Goal: Information Seeking & Learning: Learn about a topic

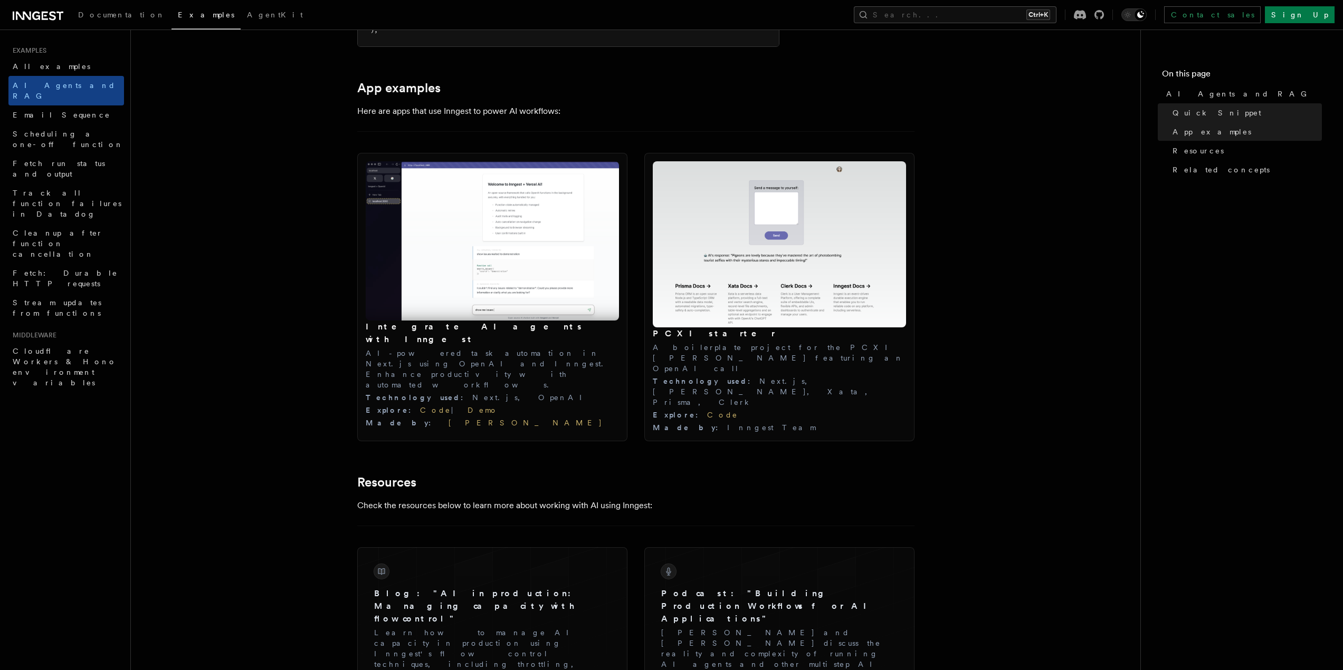
scroll to position [1055, 0]
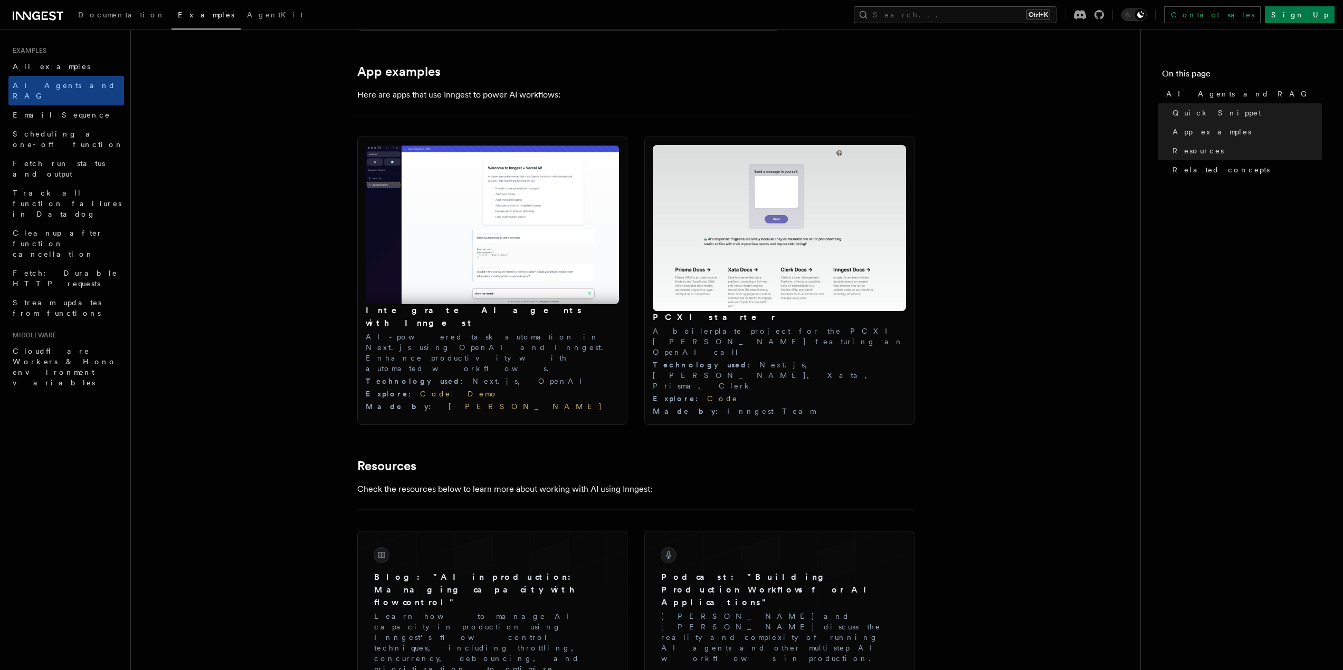
click at [512, 235] on img at bounding box center [492, 224] width 253 height 159
click at [420, 390] on link "Code" at bounding box center [435, 394] width 31 height 8
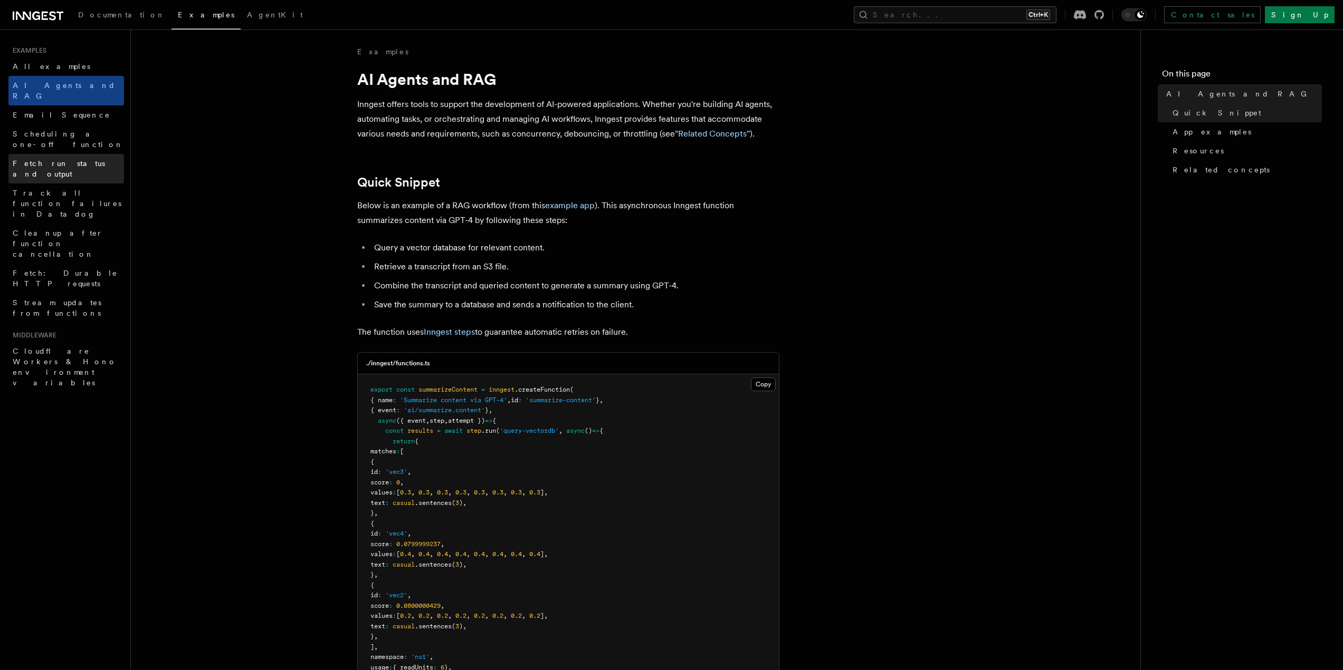
click at [53, 159] on span "Fetch run status and output" at bounding box center [59, 168] width 92 height 19
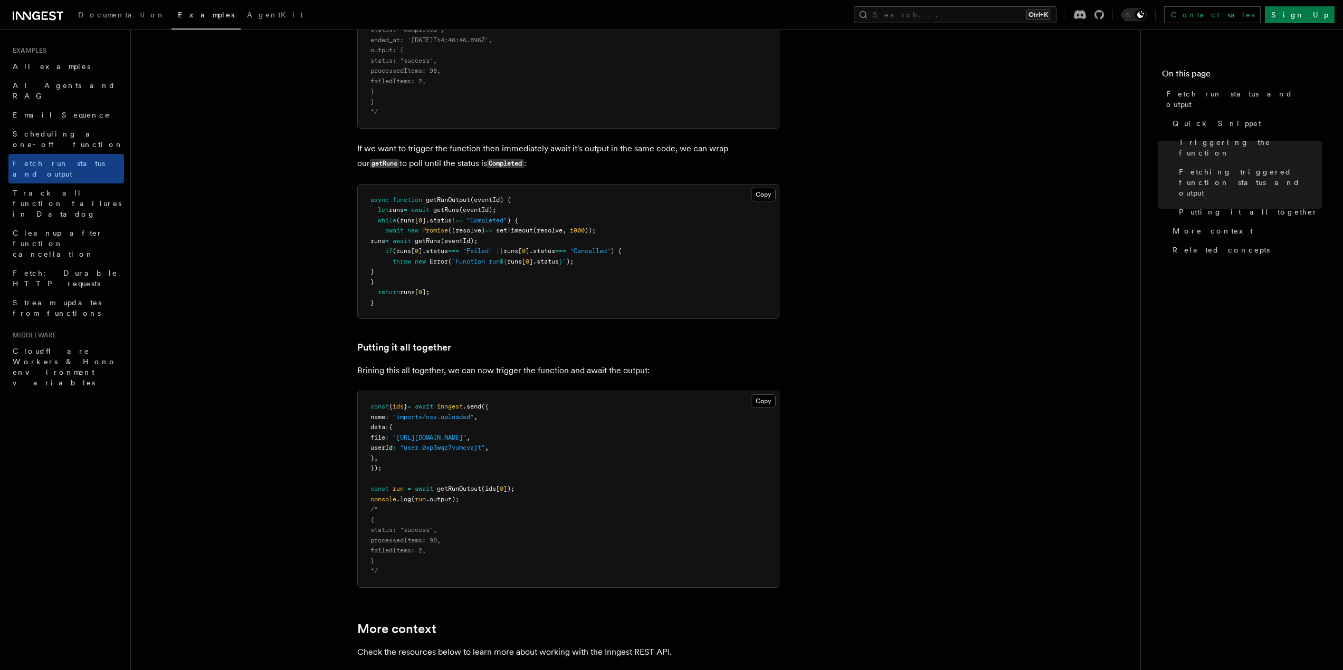
scroll to position [1055, 0]
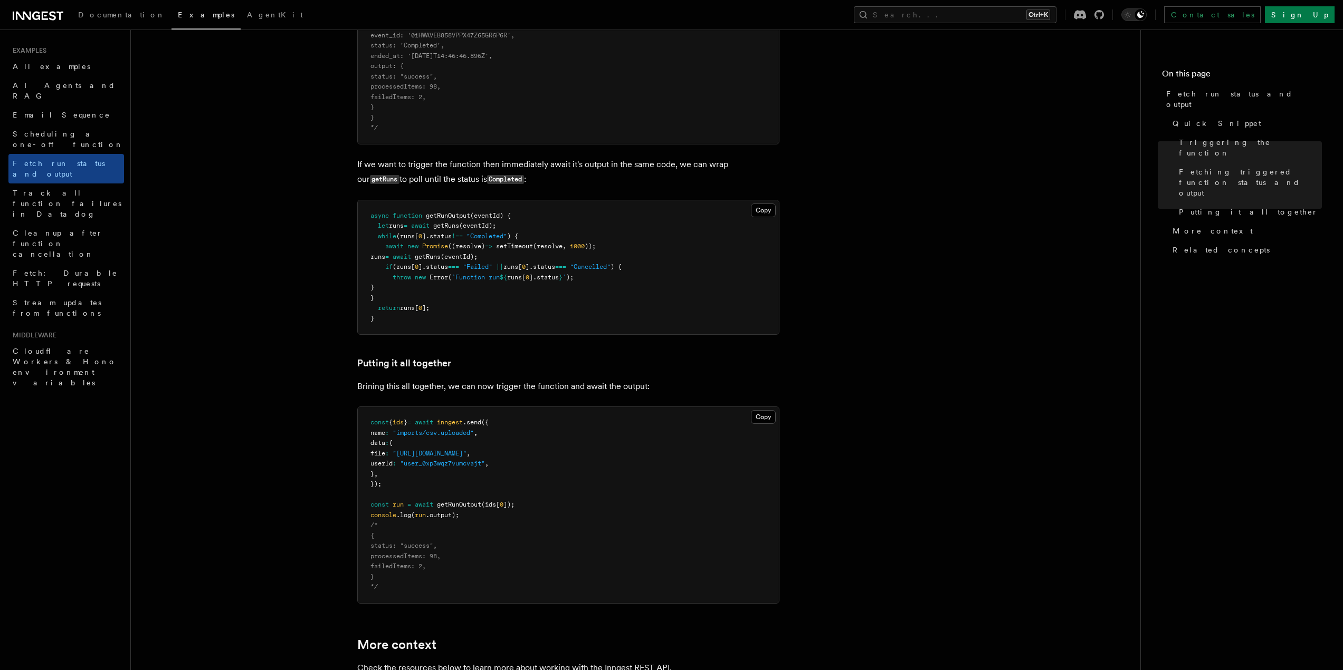
click at [428, 455] on span ""http://s3.amazonaws.com/acme-uploads/user_0xp3wqz7vumcvajt/JVLO6YWS42IXEIGO.cs…" at bounding box center [429, 453] width 74 height 7
drag, startPoint x: 428, startPoint y: 455, endPoint x: 690, endPoint y: 458, distance: 261.7
click at [690, 458] on pre "const { ids } = await inngest .send ({ name : "imports/csv.uploaded" , data : {…" at bounding box center [568, 505] width 421 height 196
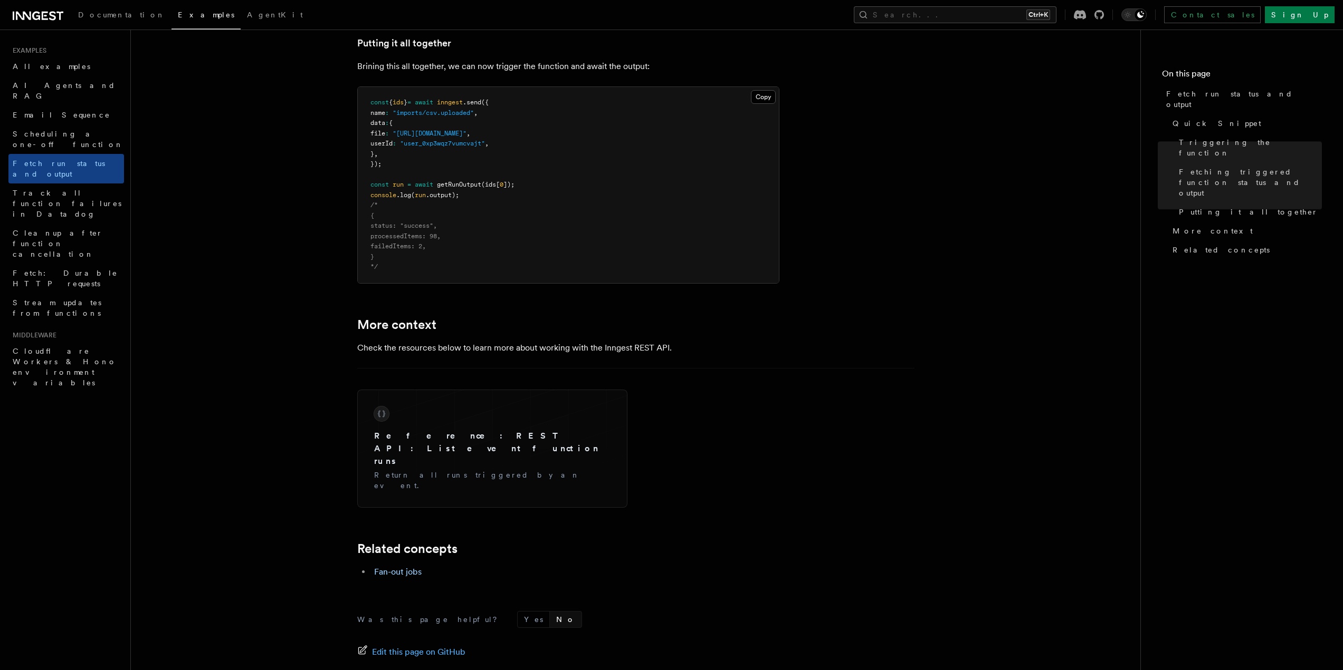
scroll to position [1424, 0]
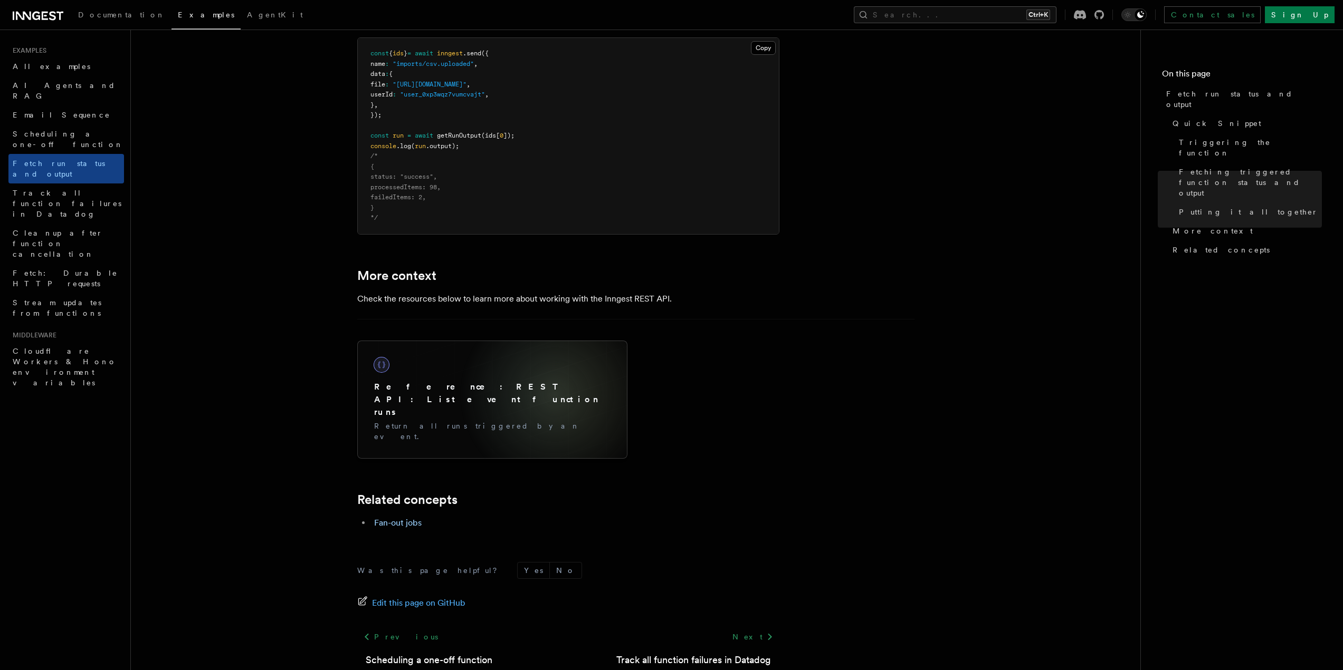
click at [554, 395] on div "Reference: REST API: List event function runs Return all runs triggered by an e…" at bounding box center [492, 399] width 253 height 101
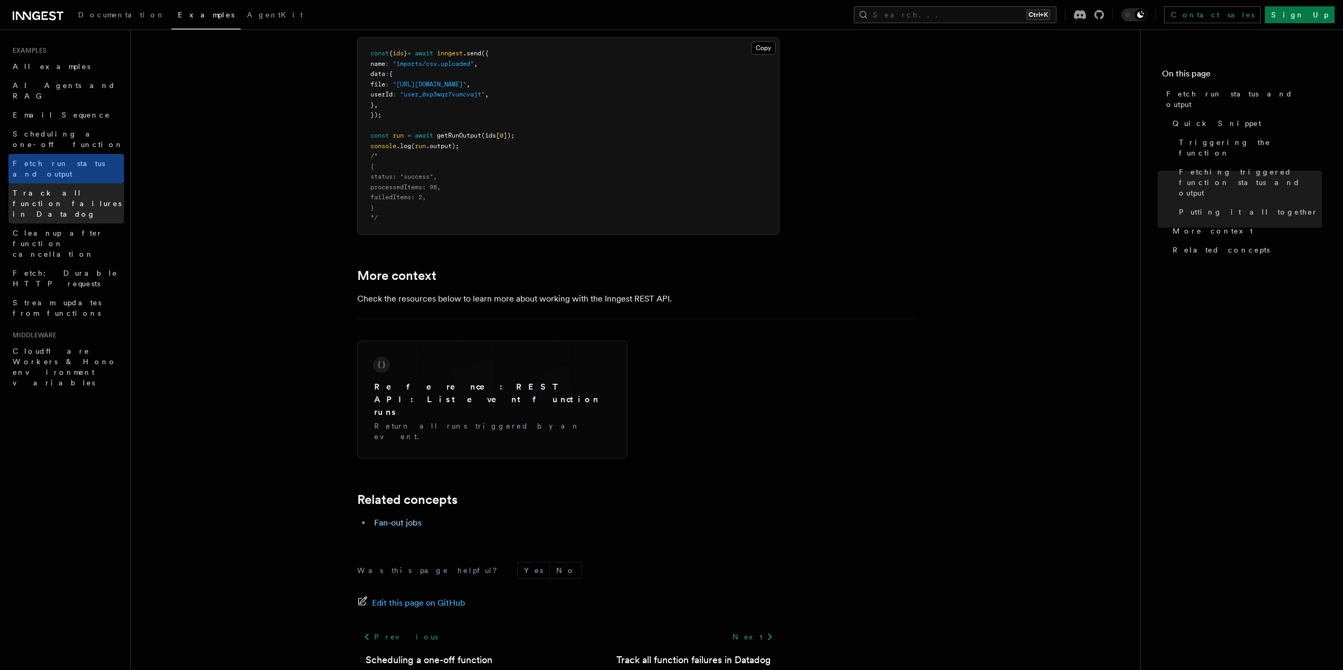
click at [42, 188] on span "Track all function failures in Datadog" at bounding box center [68, 204] width 111 height 32
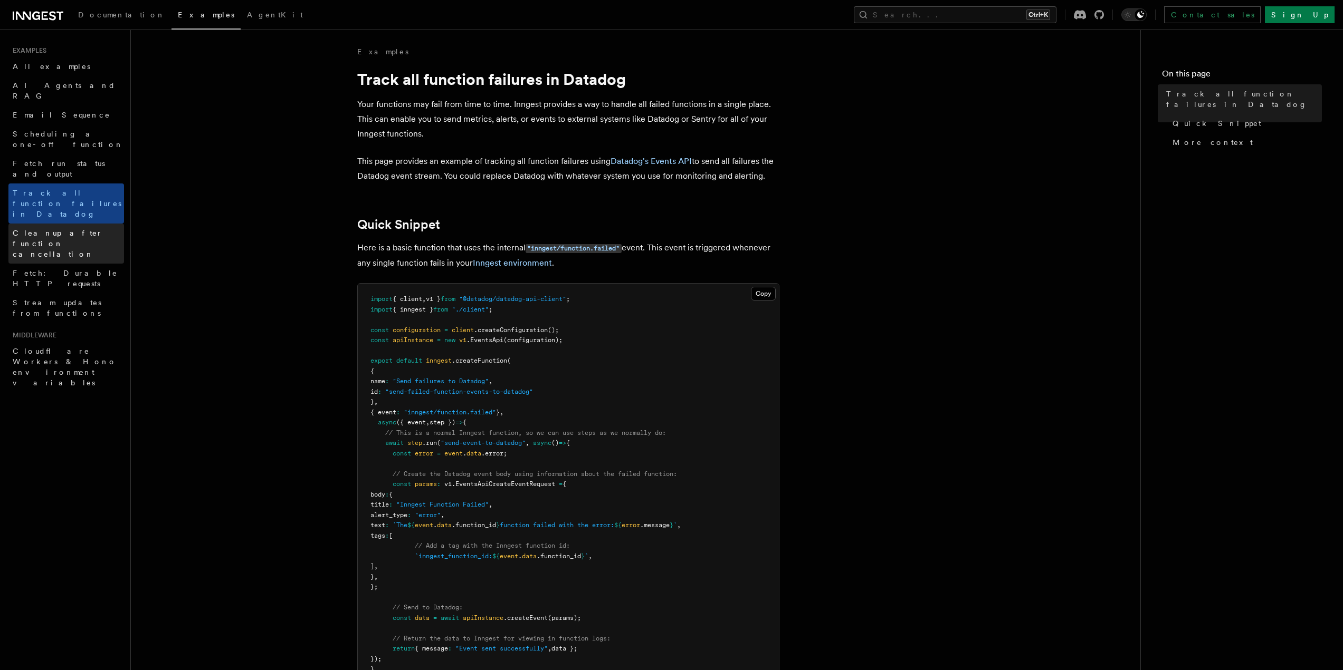
click at [50, 228] on span "Cleanup after function cancellation" at bounding box center [68, 244] width 111 height 32
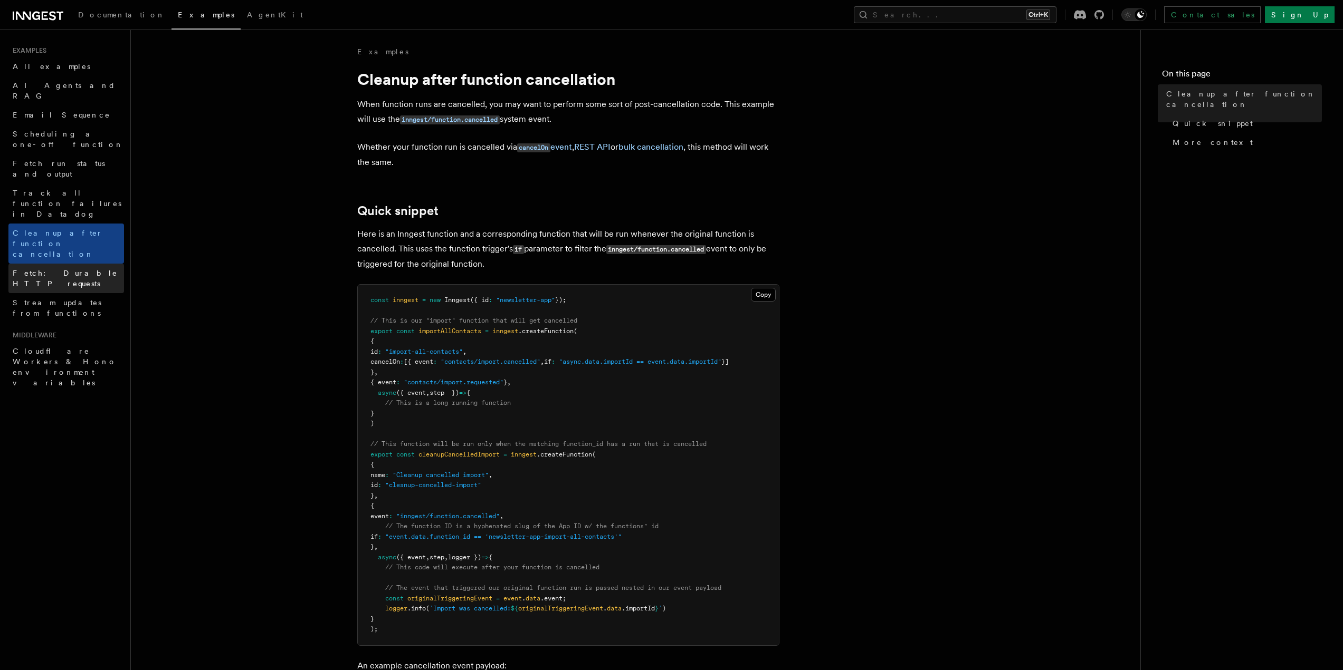
click at [62, 269] on span "Fetch: Durable HTTP requests" at bounding box center [65, 278] width 105 height 19
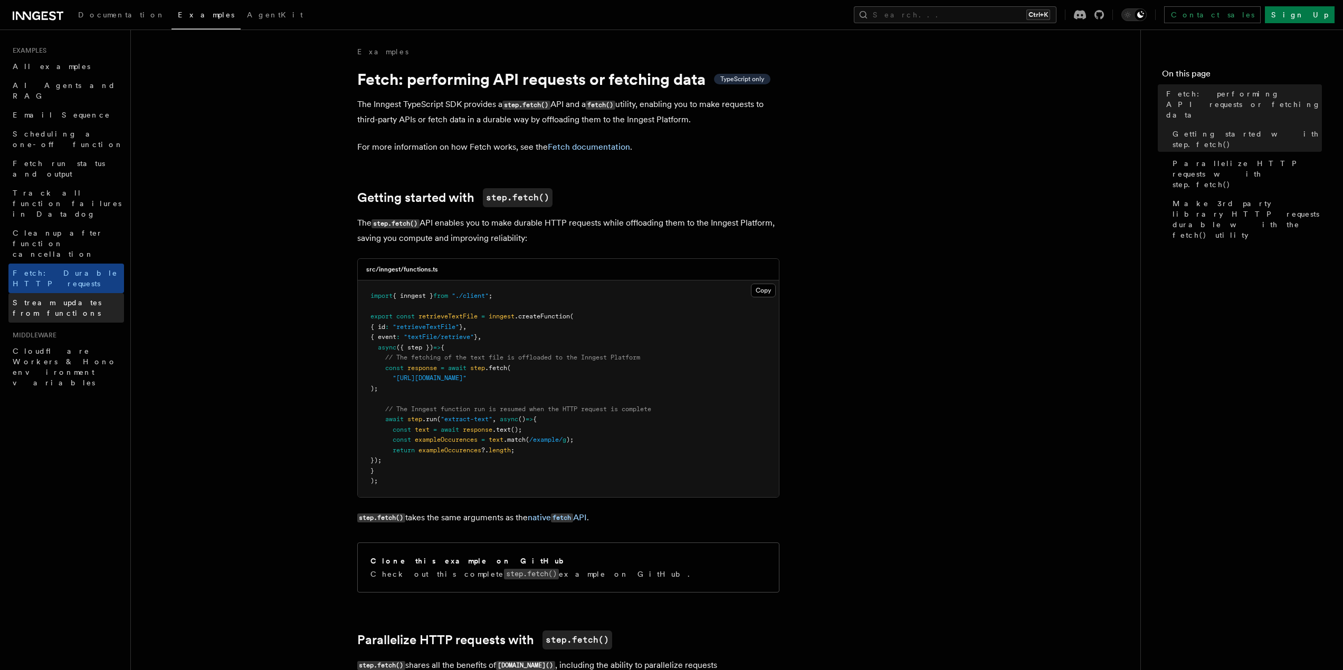
click at [66, 299] on span "Stream updates from functions" at bounding box center [57, 308] width 89 height 19
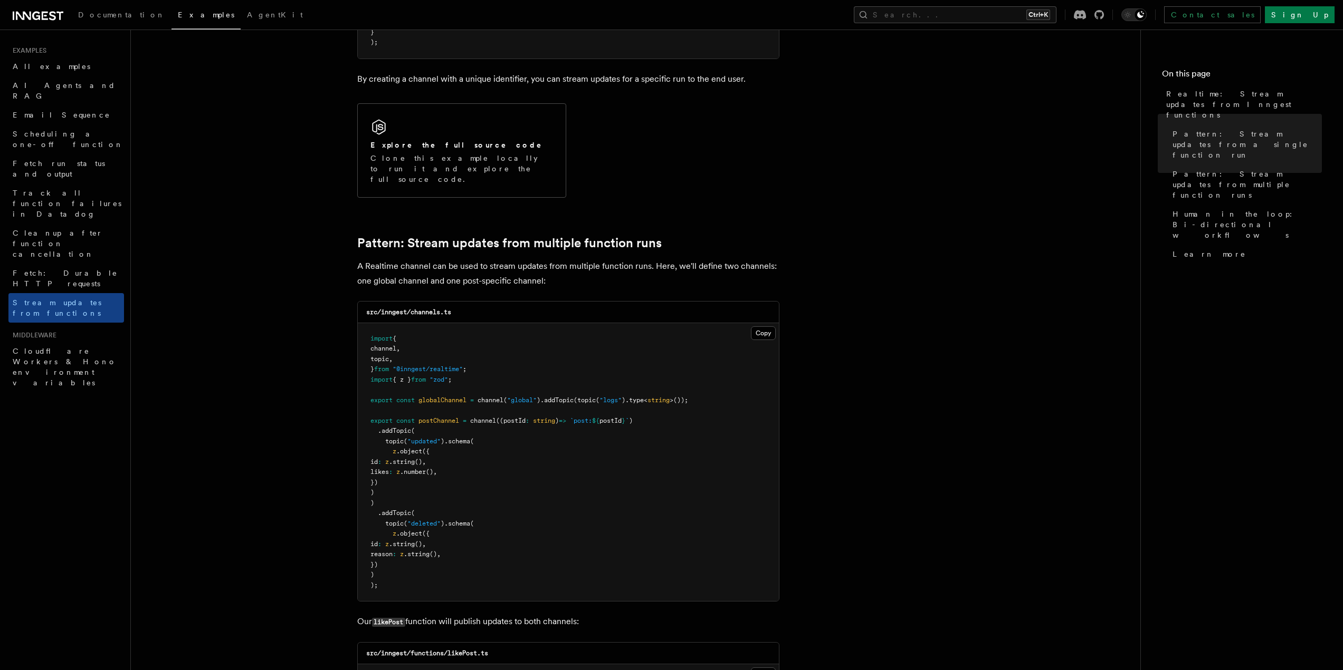
scroll to position [791, 0]
